Goal: Transaction & Acquisition: Purchase product/service

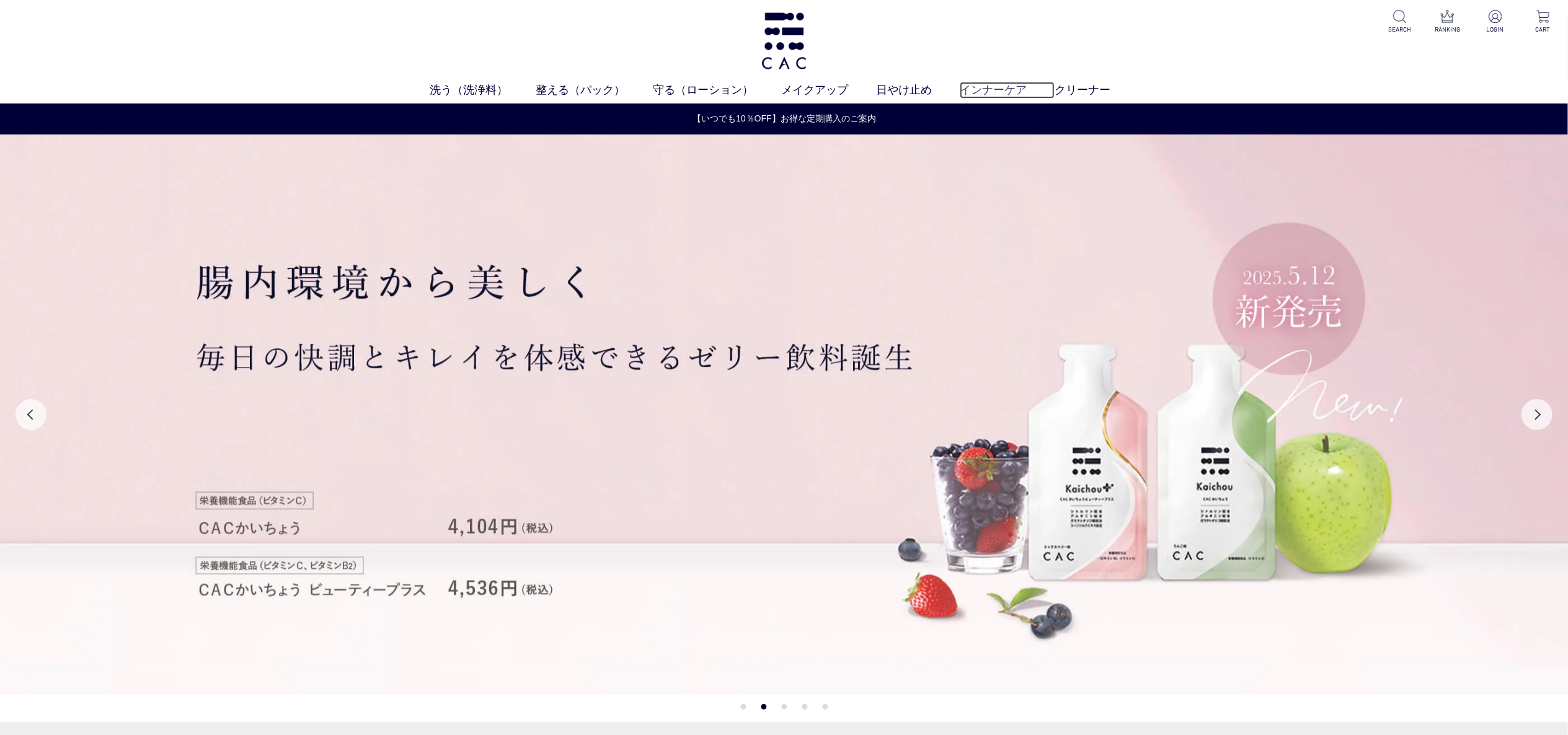
click at [996, 89] on link "インナーケア" at bounding box center [1007, 90] width 94 height 17
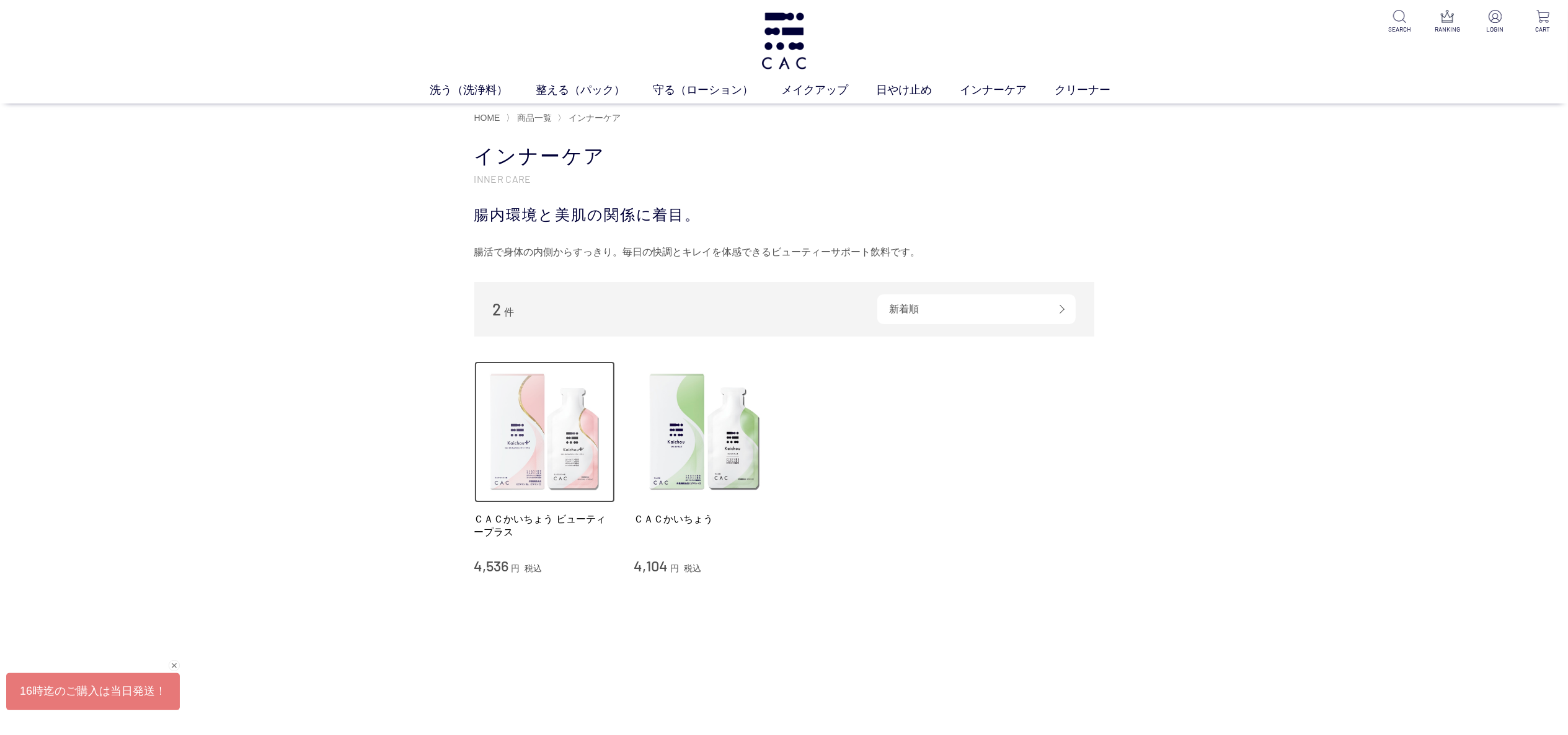
click at [573, 443] on img at bounding box center [545, 432] width 142 height 142
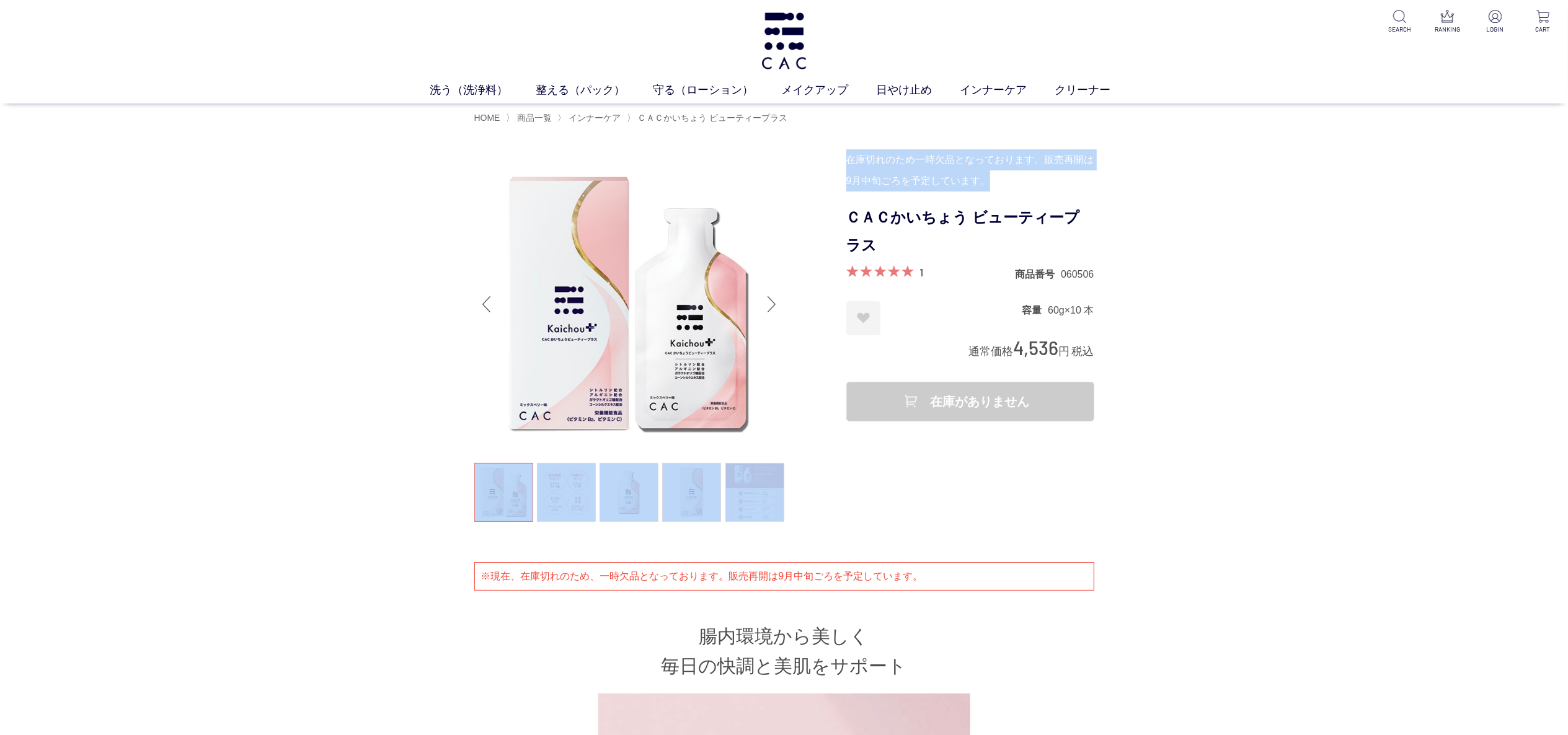
drag, startPoint x: 842, startPoint y: 160, endPoint x: 1002, endPoint y: 174, distance: 160.6
drag, startPoint x: 836, startPoint y: 156, endPoint x: 1058, endPoint y: 166, distance: 222.2
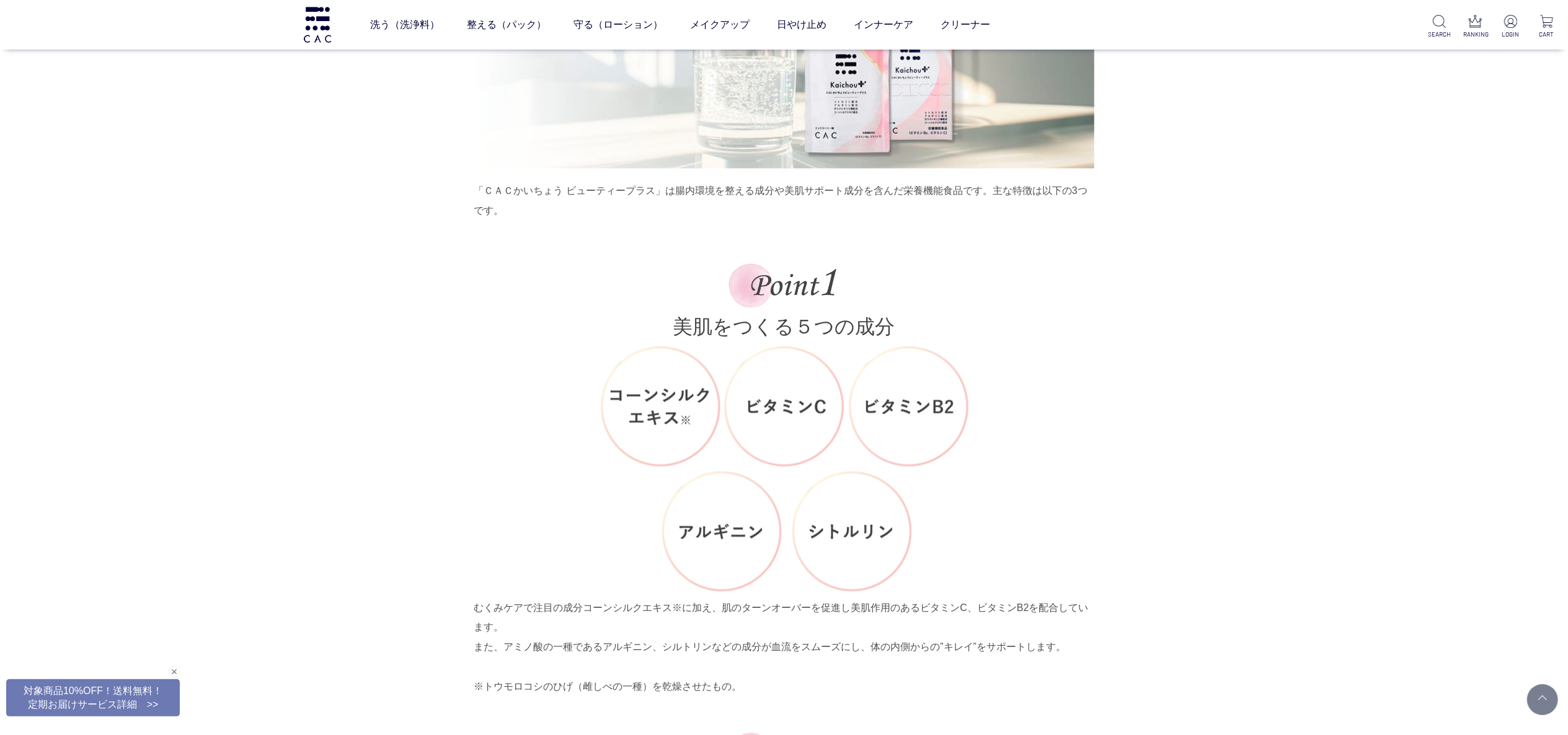
scroll to position [1611, 0]
